Goal: Check status: Check status

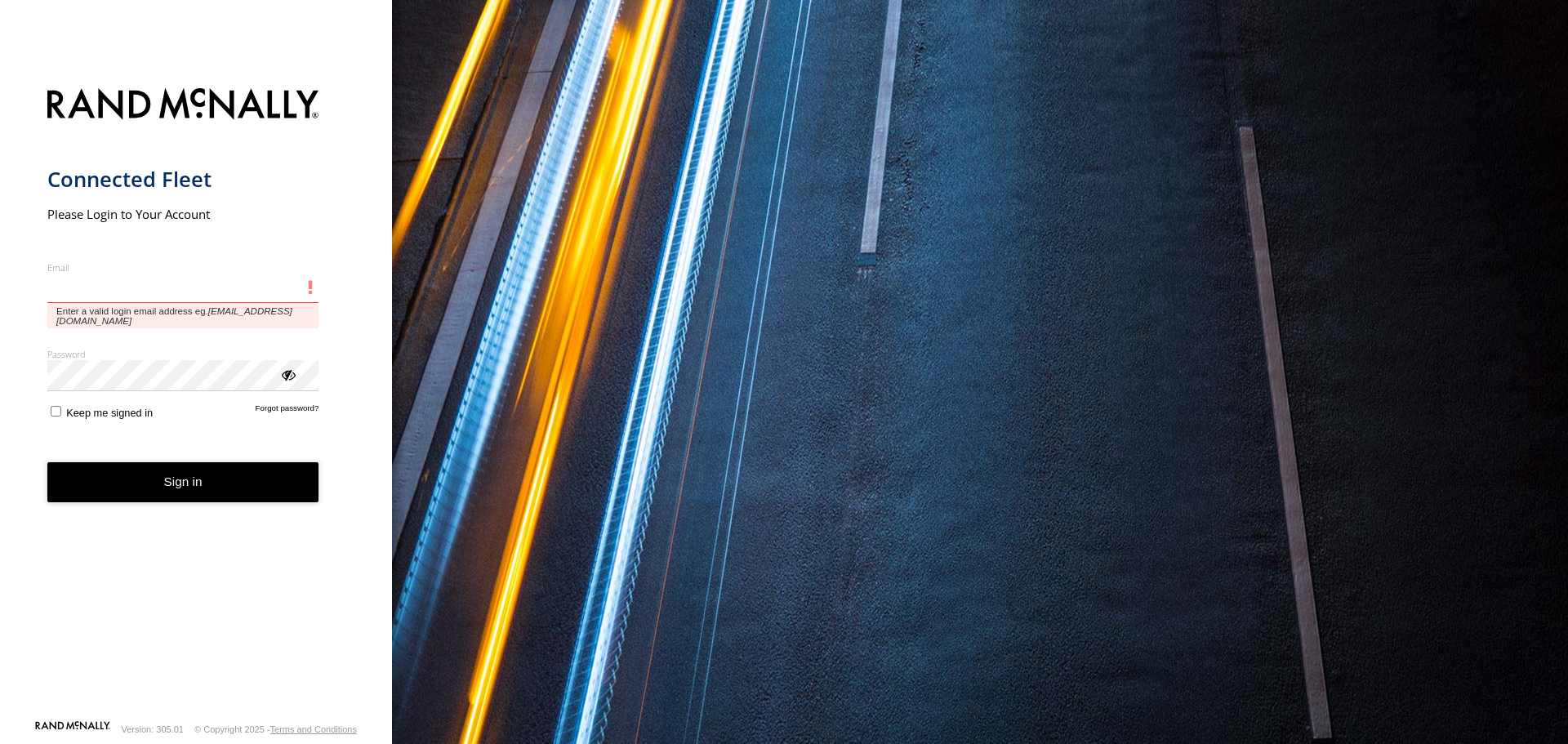
type input "**********"
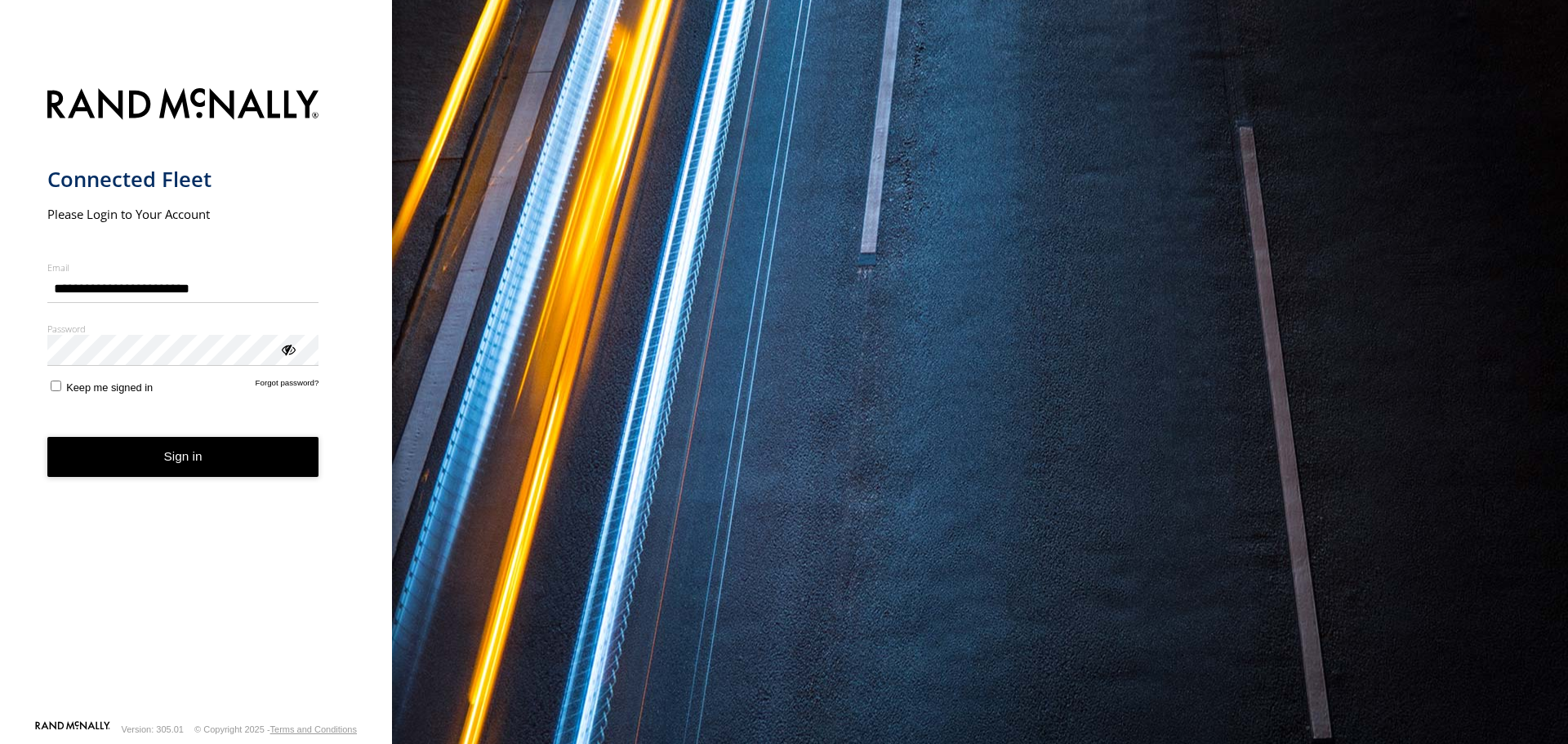
click at [204, 473] on button "Sign in" at bounding box center [183, 456] width 272 height 40
click at [193, 461] on button "Sign in" at bounding box center [183, 456] width 272 height 40
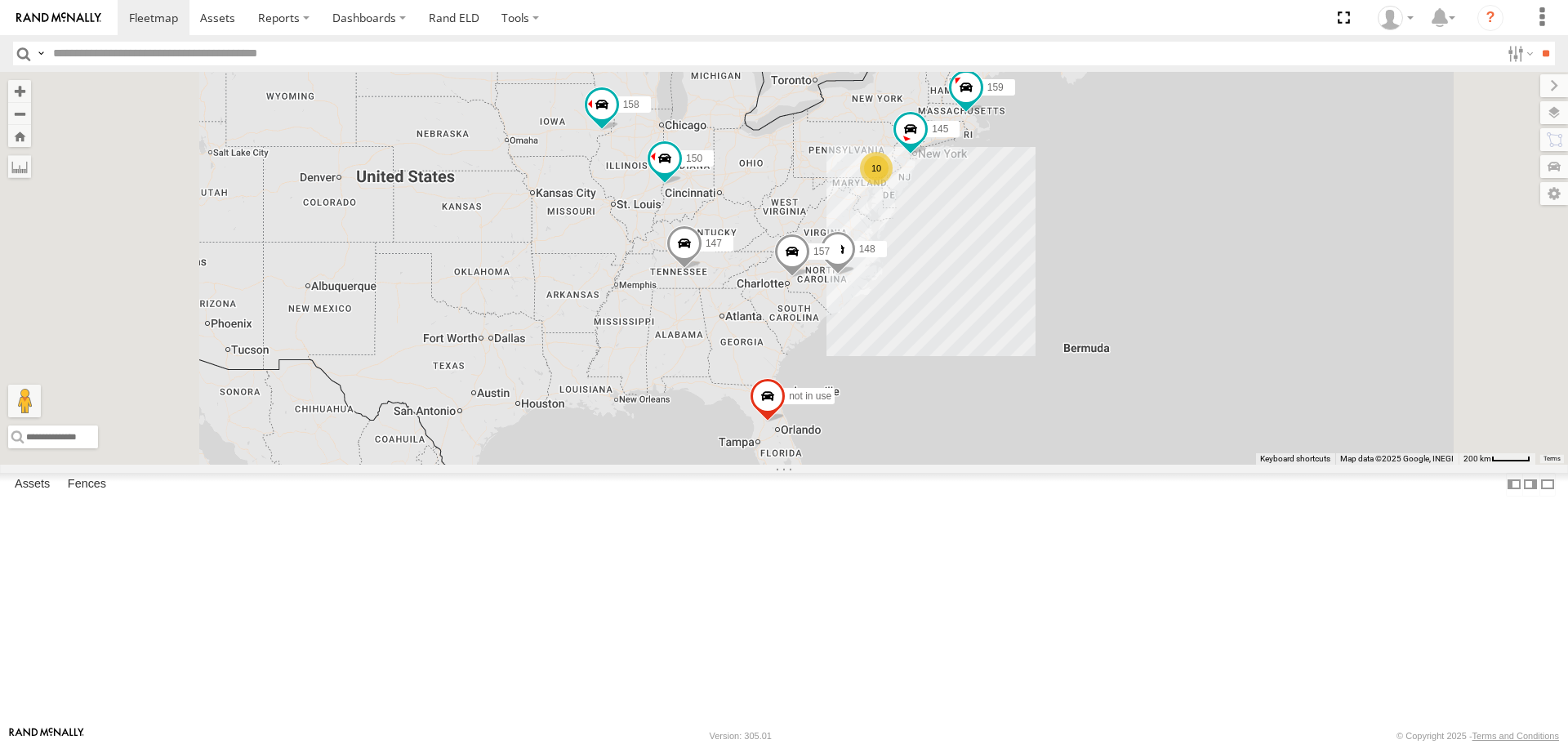
click at [0, 0] on span at bounding box center [0, 0] width 0 height 0
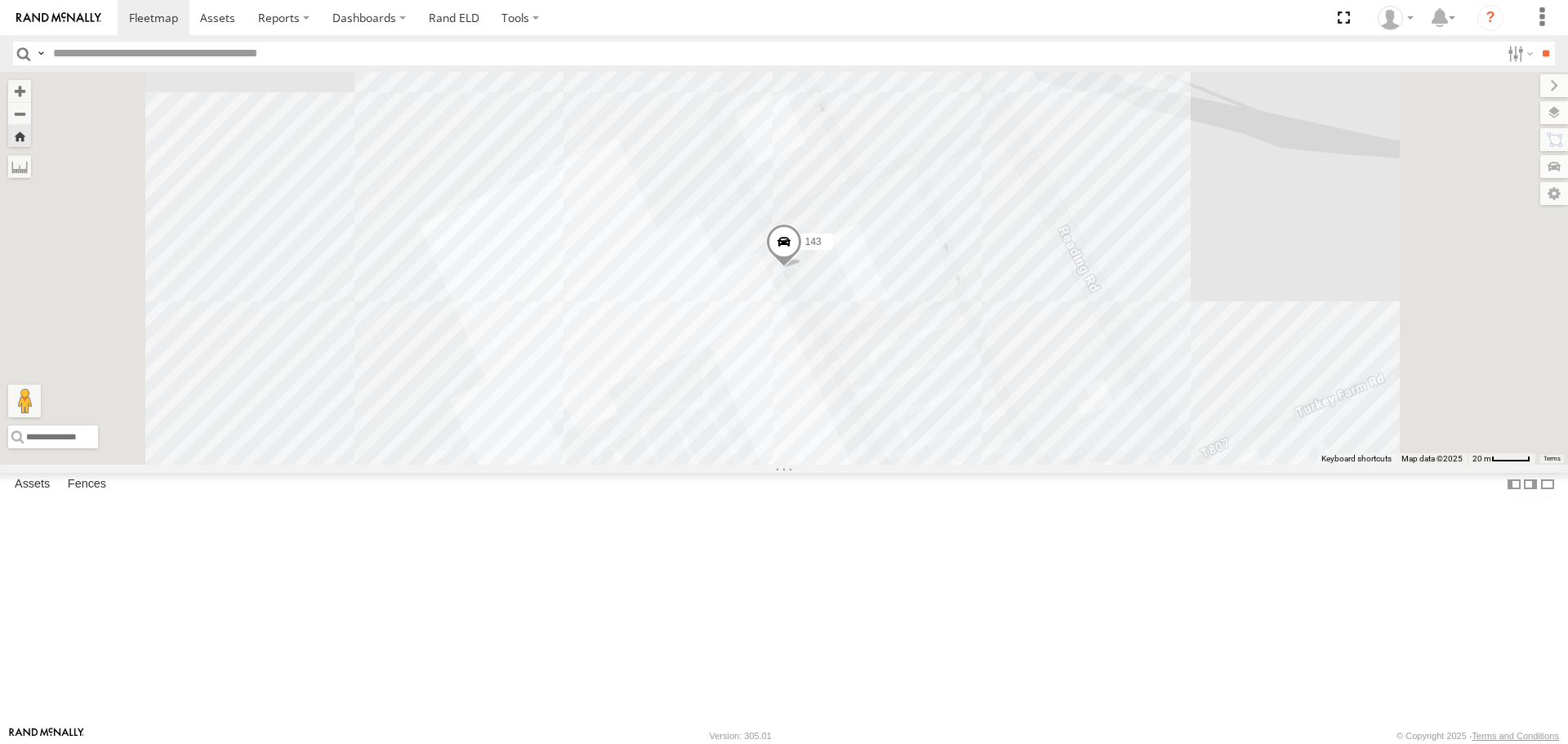
click at [0, 0] on span at bounding box center [0, 0] width 0 height 0
click at [760, 138] on div "143" at bounding box center [784, 267] width 1568 height 392
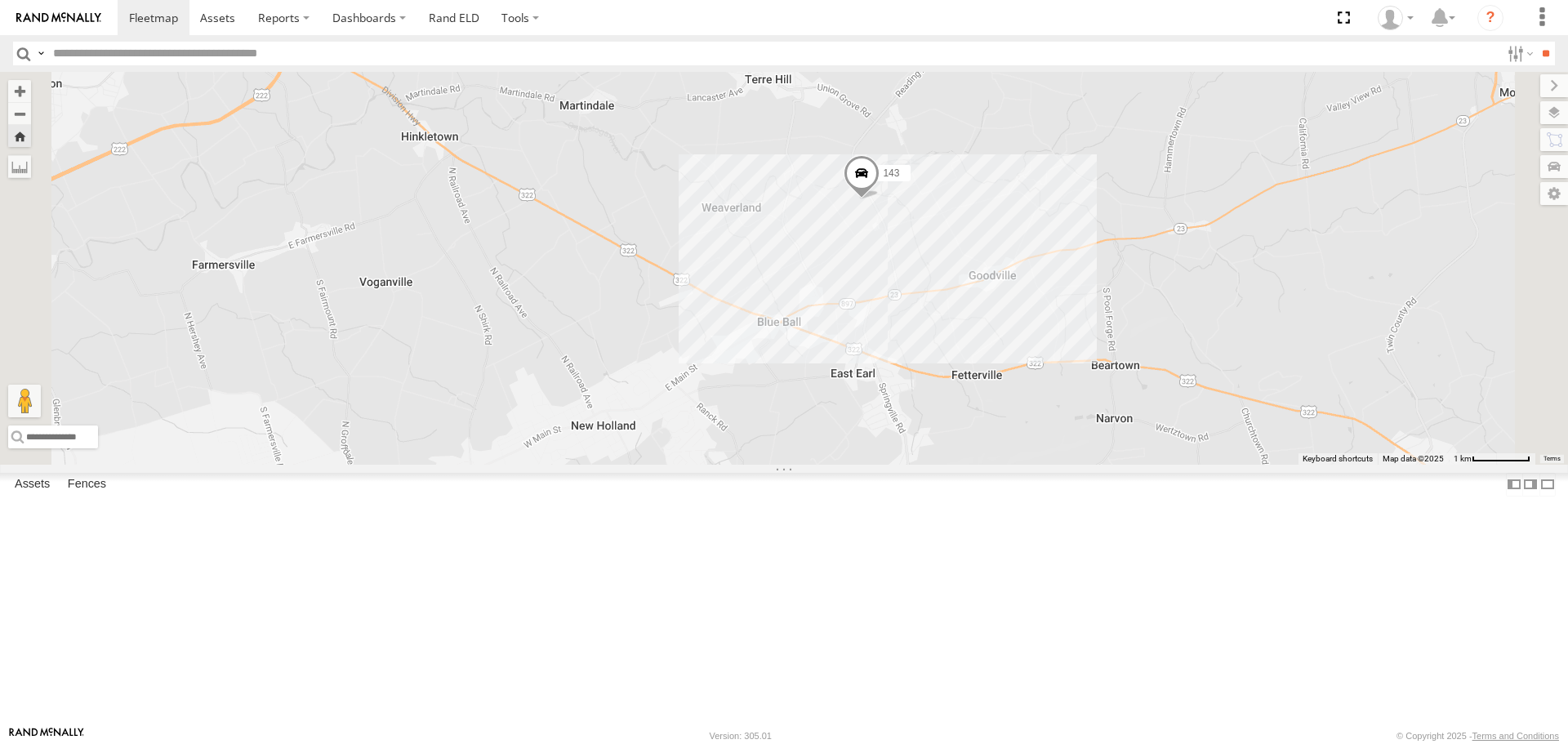
click at [0, 0] on span at bounding box center [0, 0] width 0 height 0
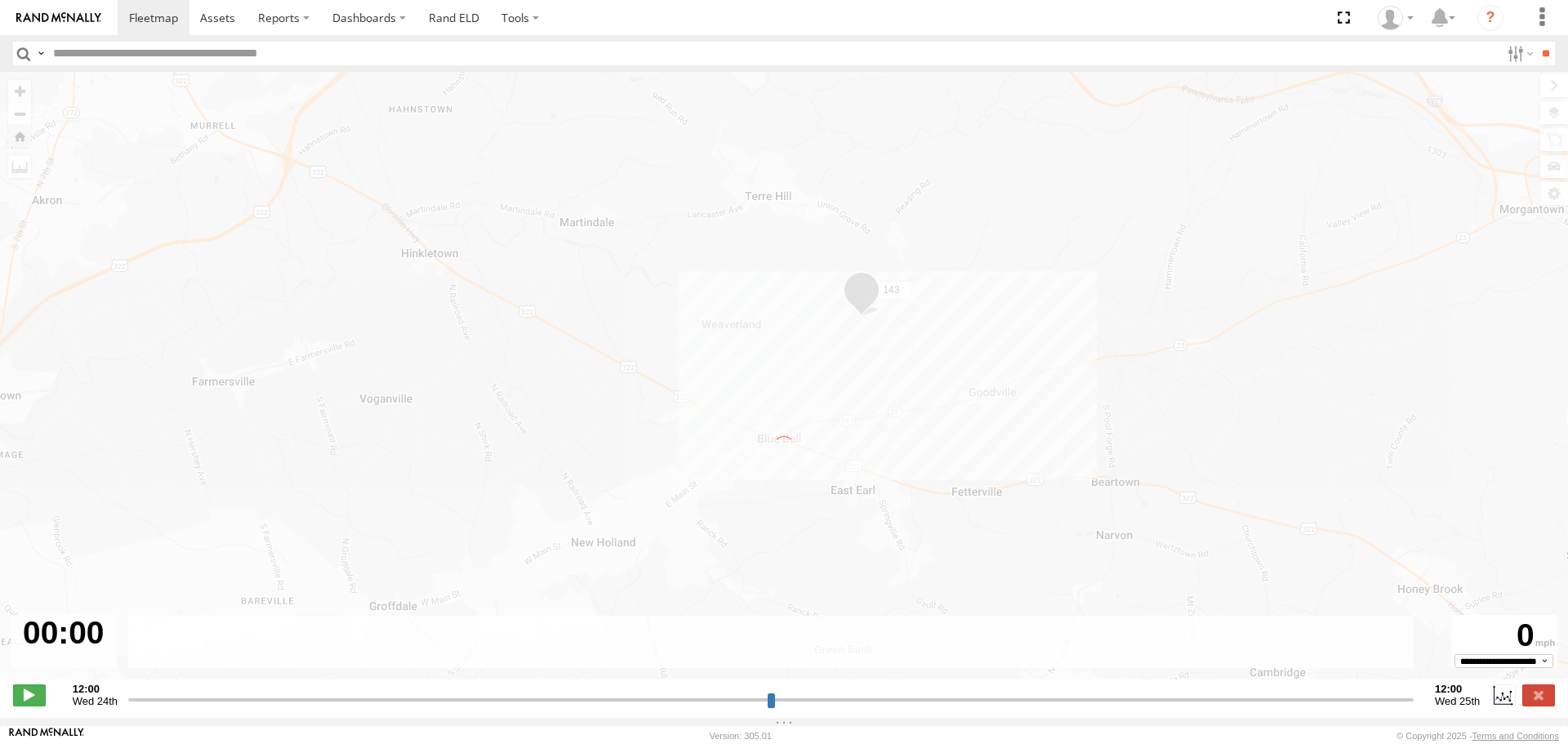
type input "**********"
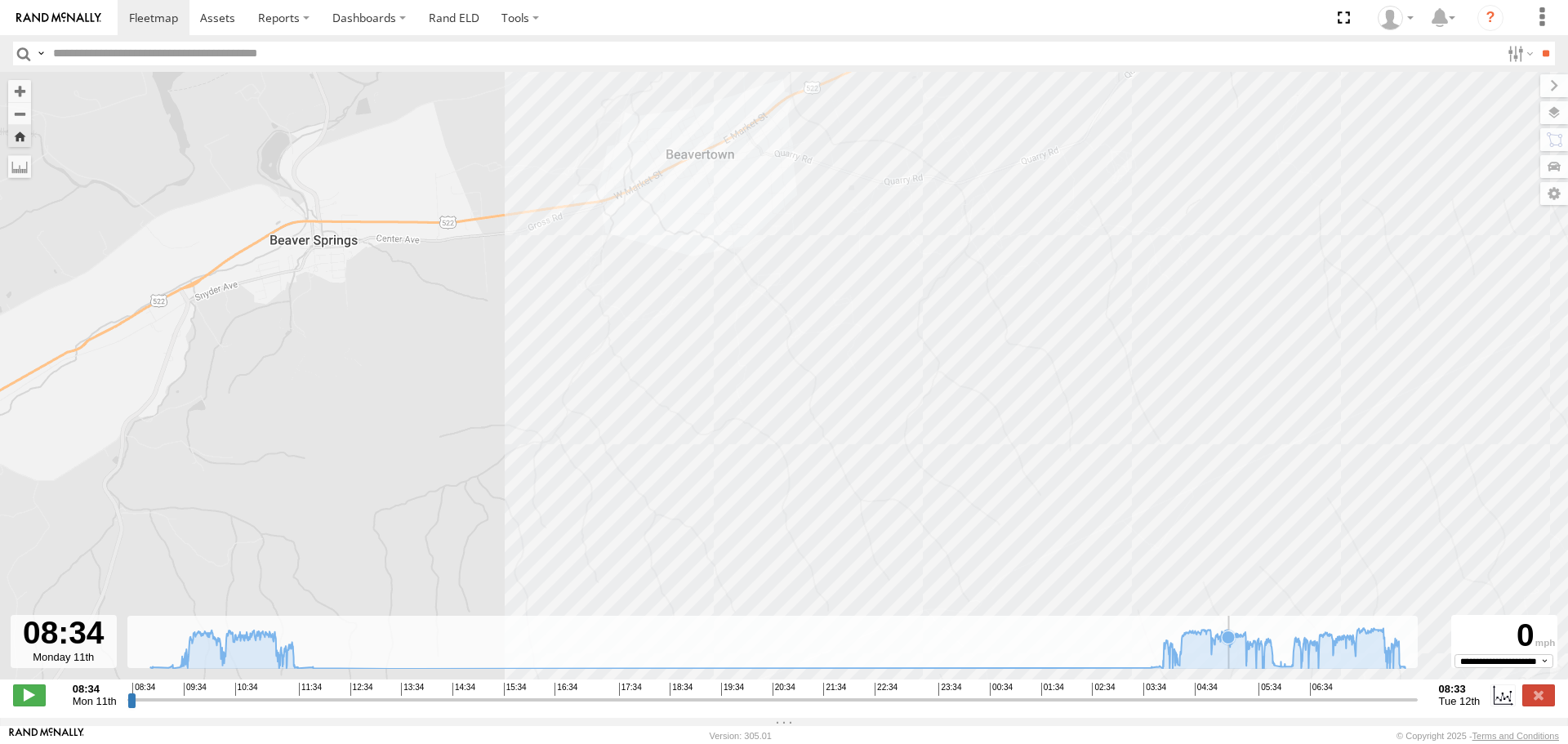
click at [1228, 643] on icon at bounding box center [1228, 636] width 13 height 13
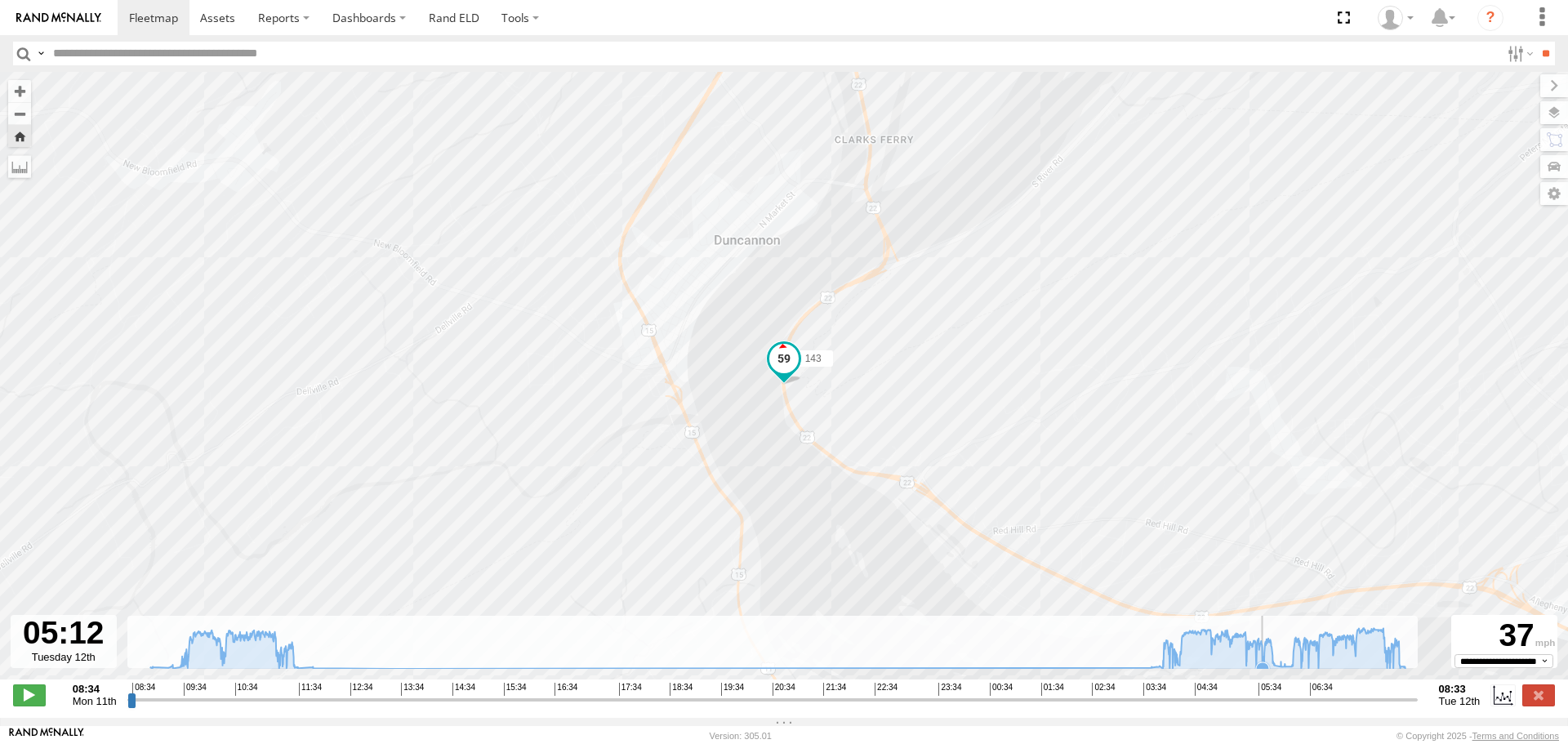
click at [1261, 652] on icon at bounding box center [777, 648] width 1271 height 41
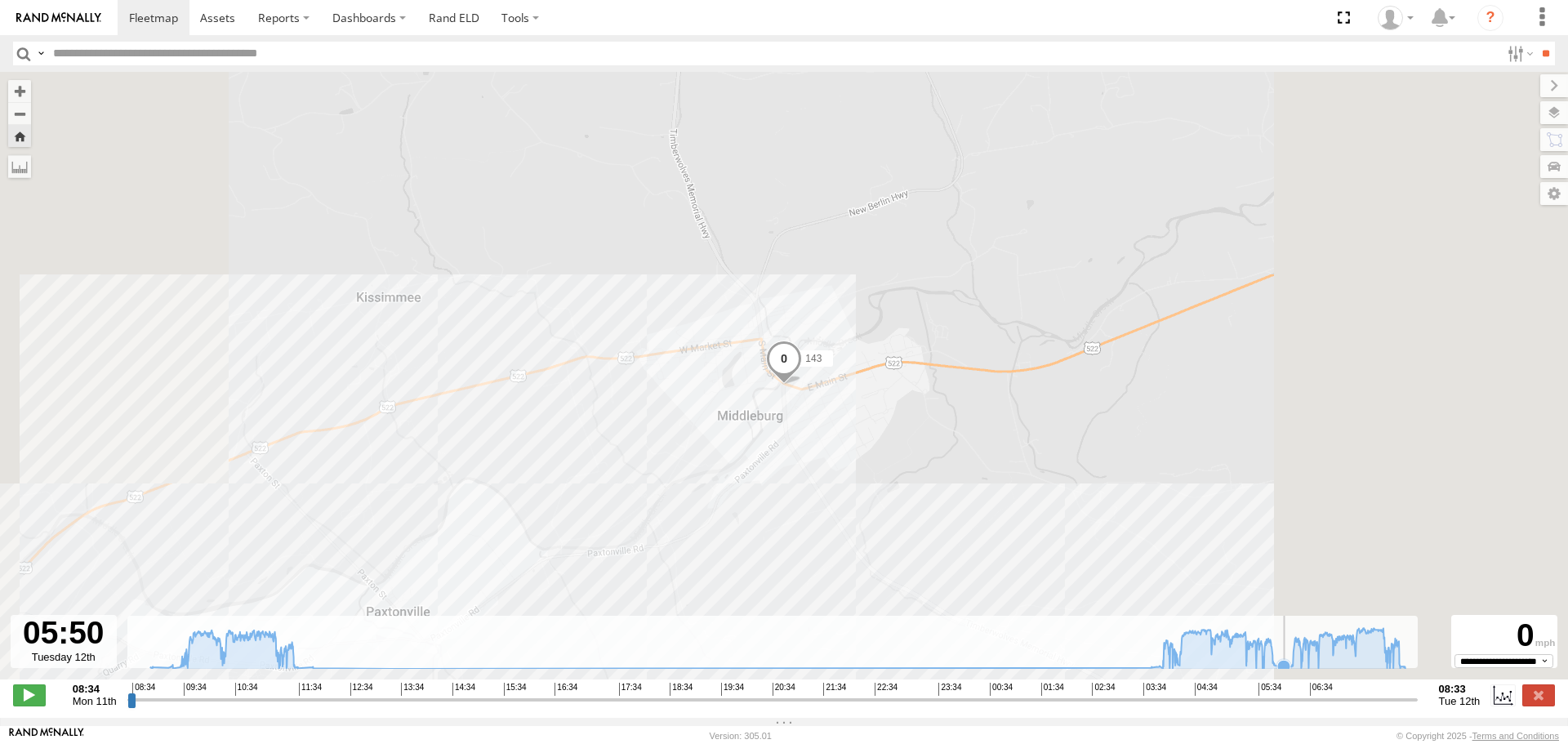
click at [1282, 670] on icon at bounding box center [1283, 665] width 13 height 13
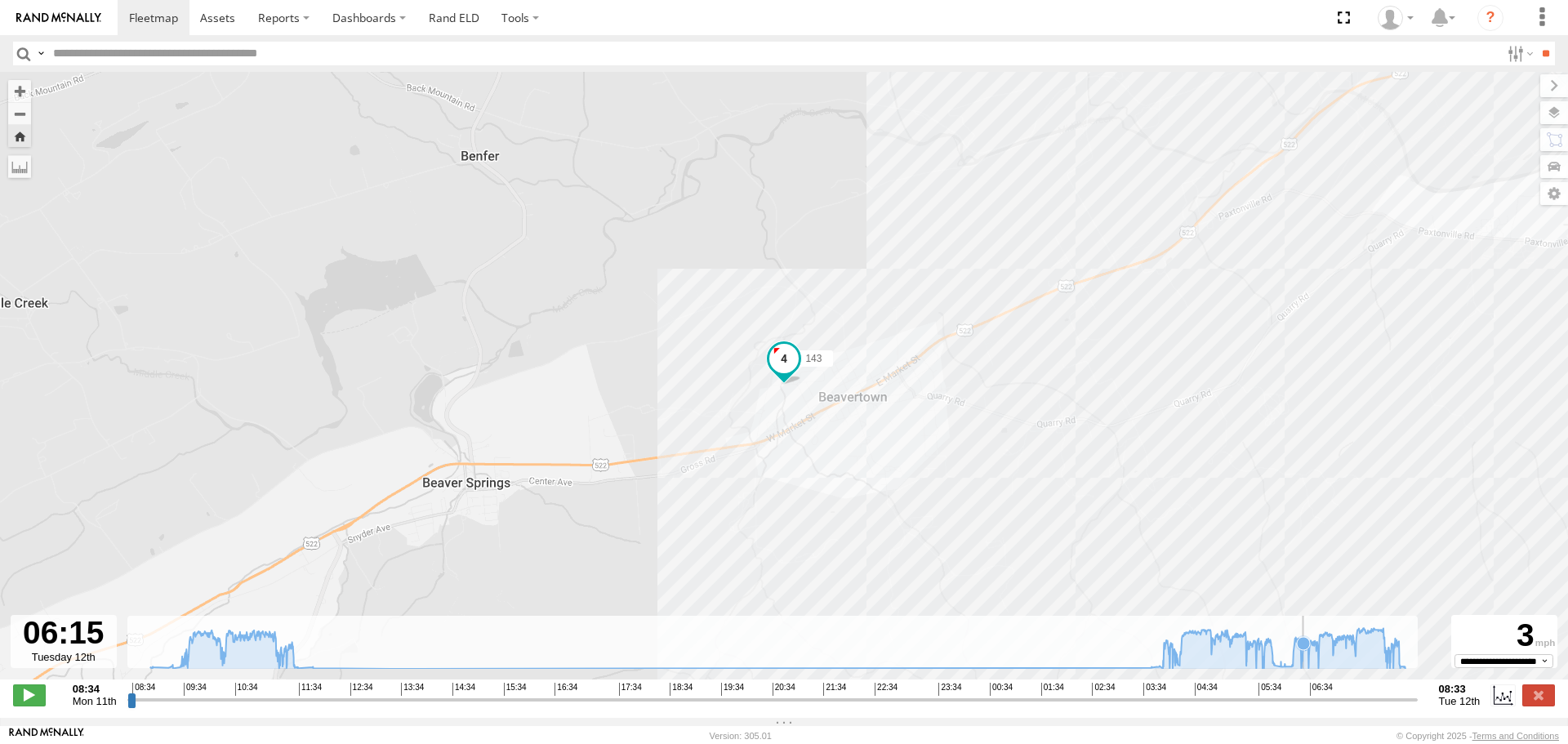
click at [1302, 650] on icon at bounding box center [1303, 642] width 13 height 13
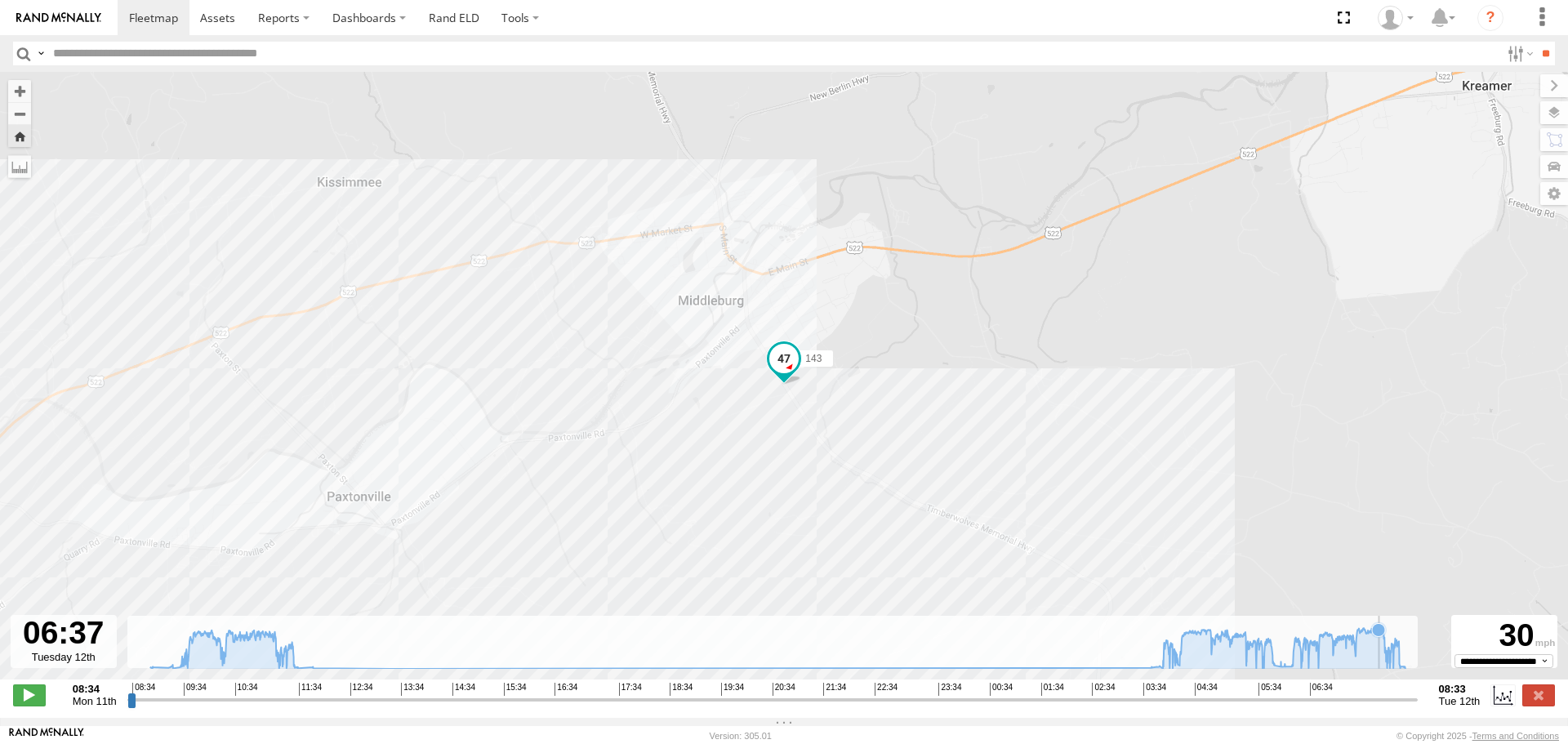
click at [1378, 647] on icon at bounding box center [777, 648] width 1271 height 41
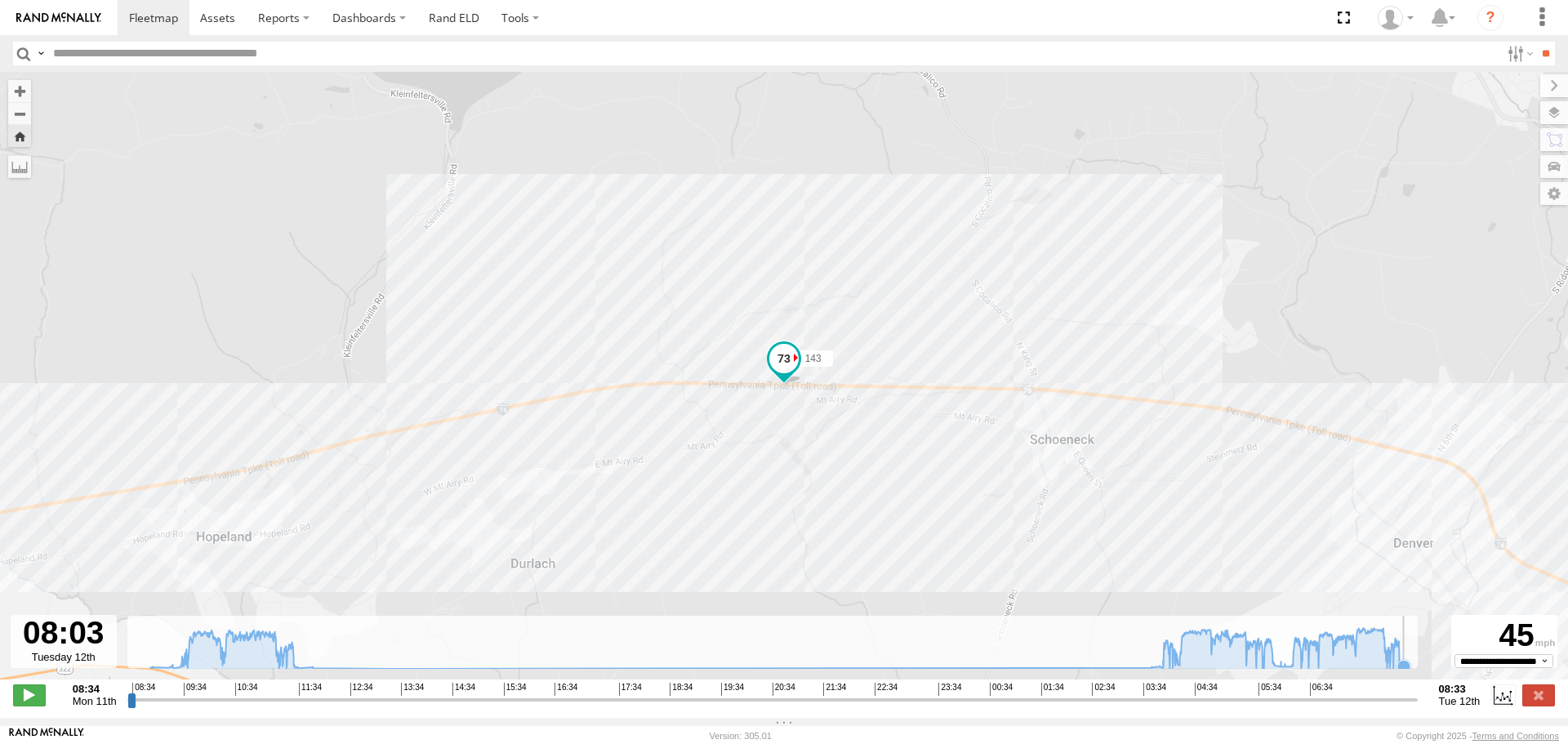
click at [1402, 672] on icon at bounding box center [1403, 665] width 13 height 13
